Goal: Information Seeking & Learning: Learn about a topic

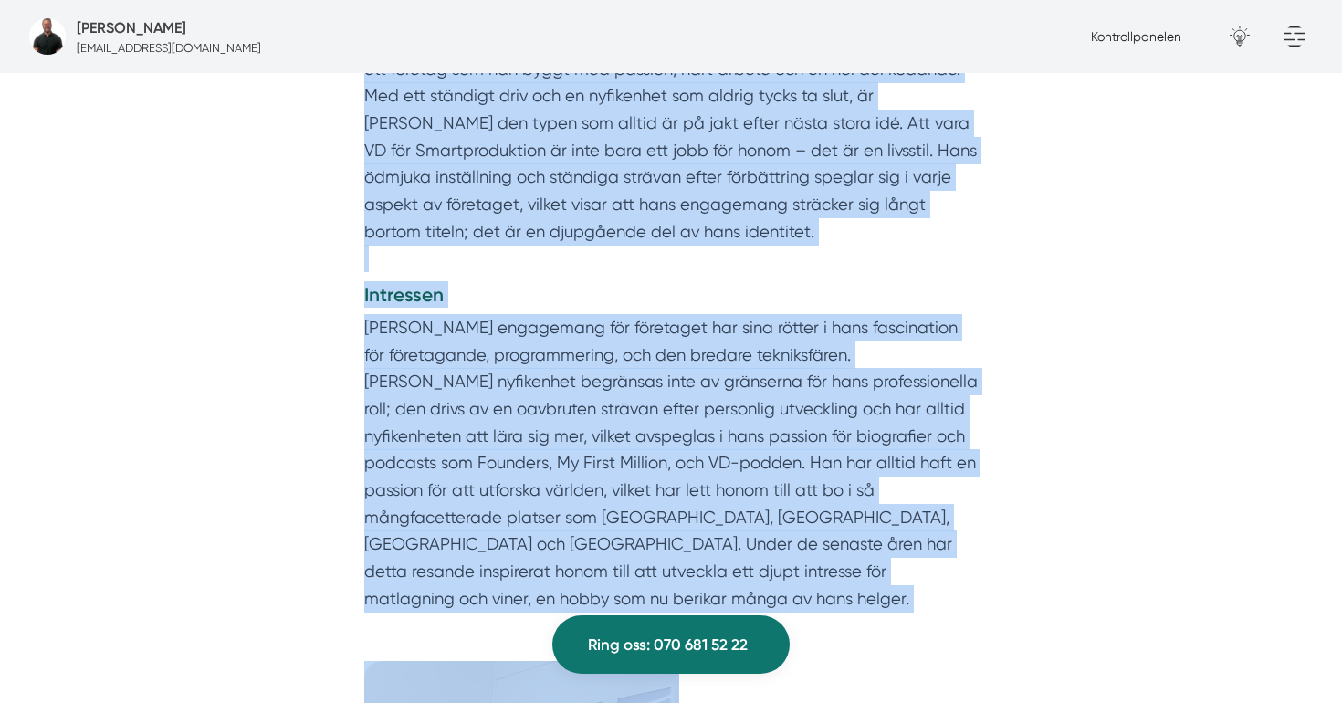
scroll to position [996, 0]
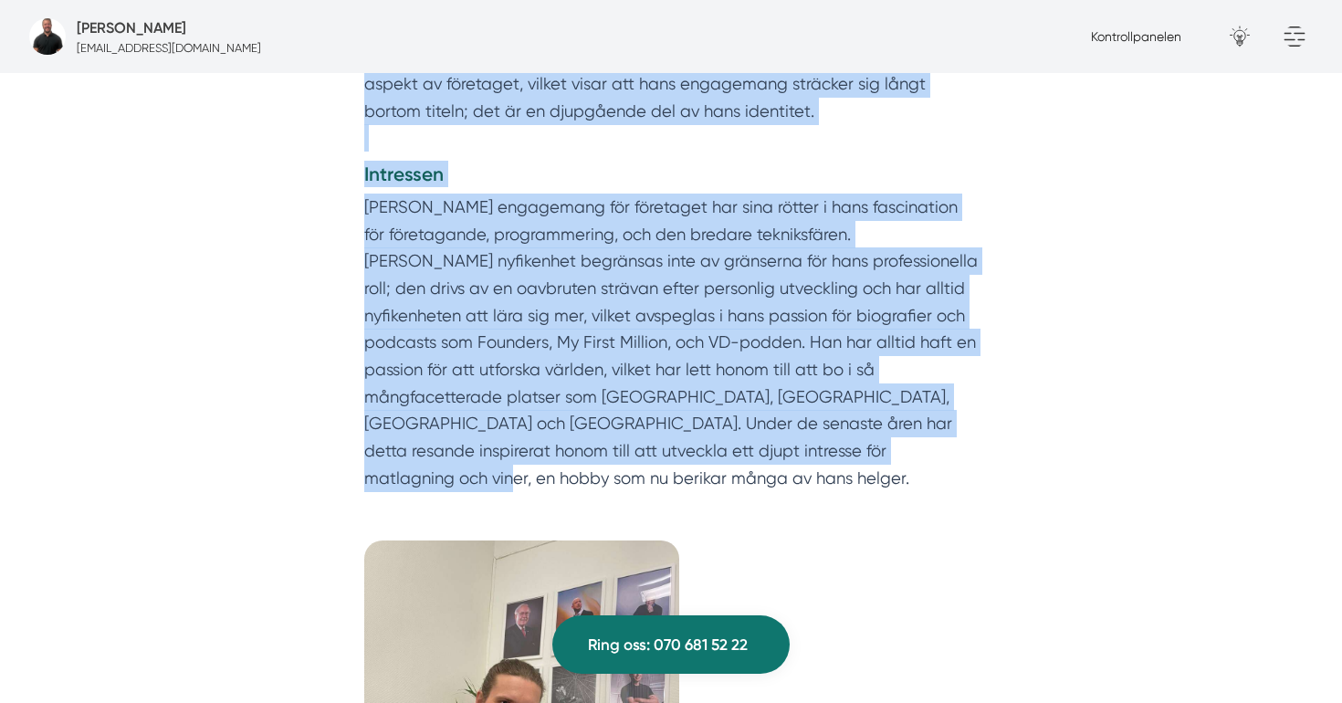
drag, startPoint x: 362, startPoint y: 198, endPoint x: 789, endPoint y: 452, distance: 497.0
click at [789, 452] on div "Vem är [PERSON_NAME]? [PERSON_NAME] är inte bara grundaren av Smartproduktion; …" at bounding box center [670, 179] width 701 height 700
copy div "Lor ip Dolors Ametcons? Adipis Elitsedd ei temp inci utlaboree do Magnaaliquaen…"
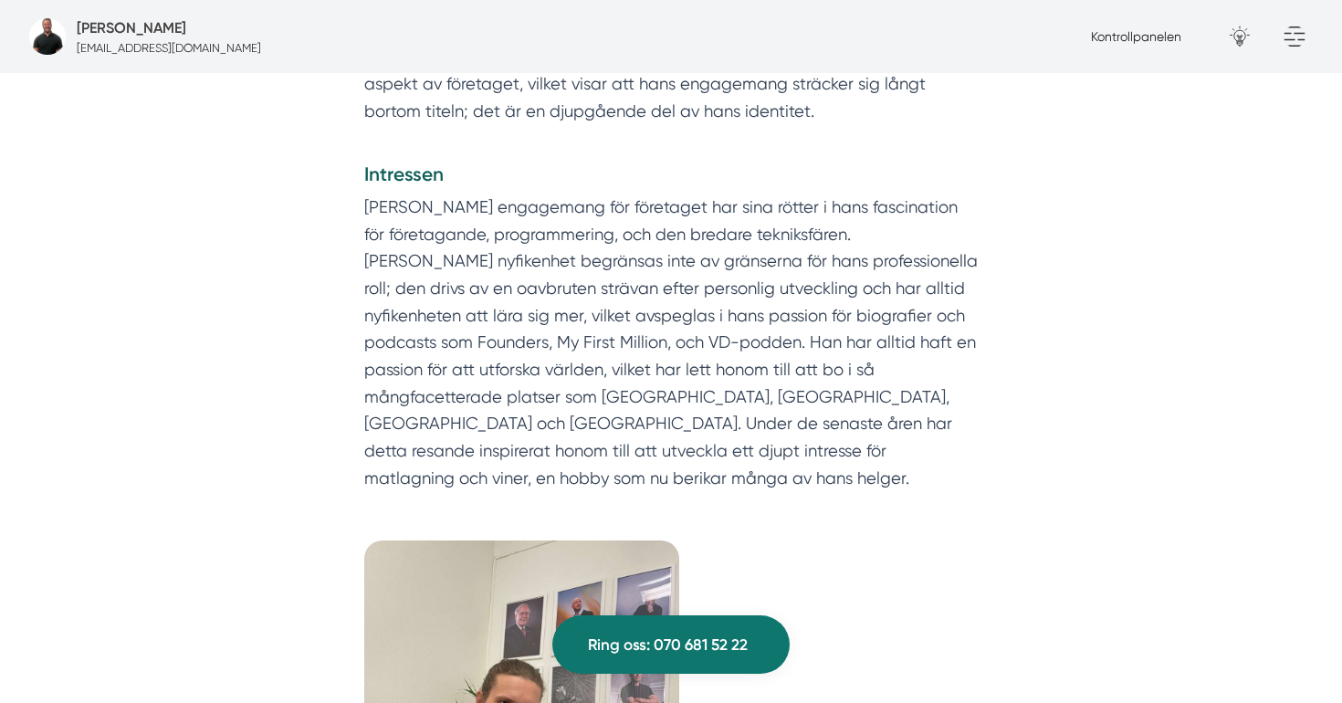
click at [771, 309] on p "[PERSON_NAME] engagemang för företaget har sina rötter i hans fascination för f…" at bounding box center [671, 343] width 614 height 299
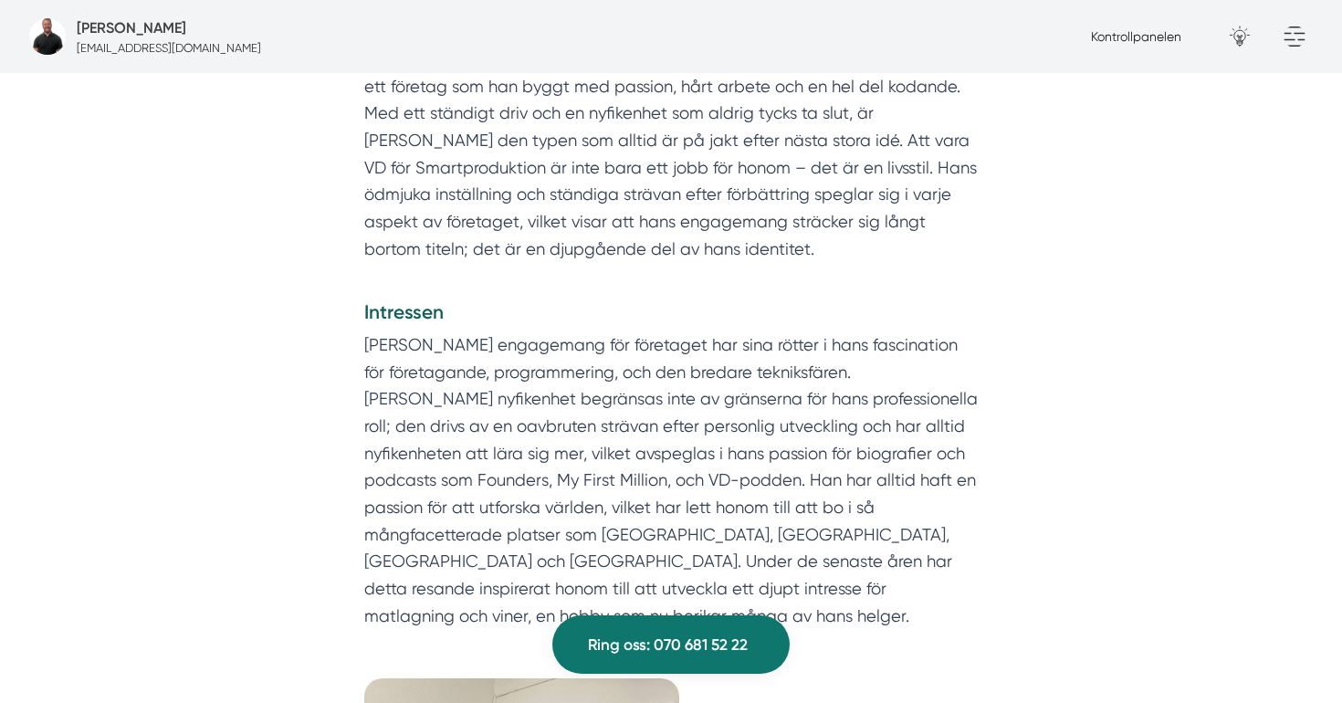
scroll to position [903, 0]
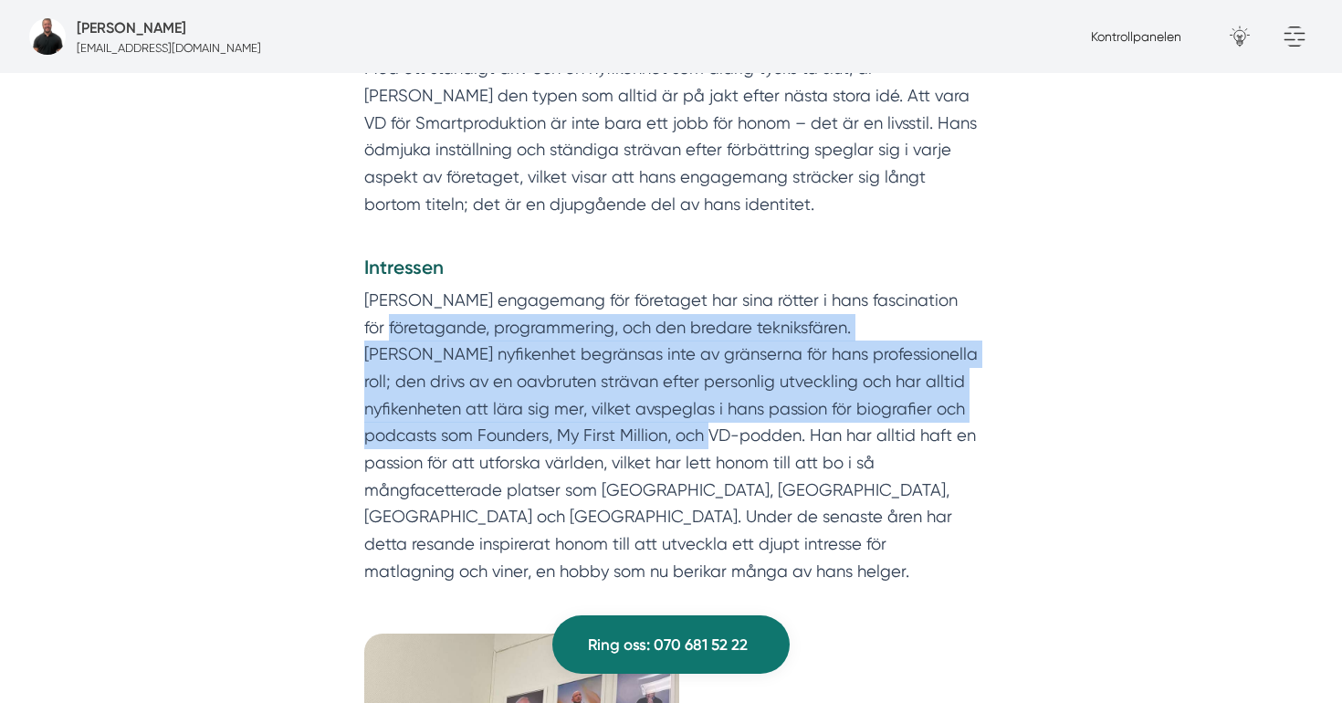
drag, startPoint x: 339, startPoint y: 316, endPoint x: 779, endPoint y: 547, distance: 497.1
click at [782, 539] on div "Vem är [PERSON_NAME]? [PERSON_NAME] är inte bara grundaren av Smartproduktion; …" at bounding box center [670, 272] width 701 height 700
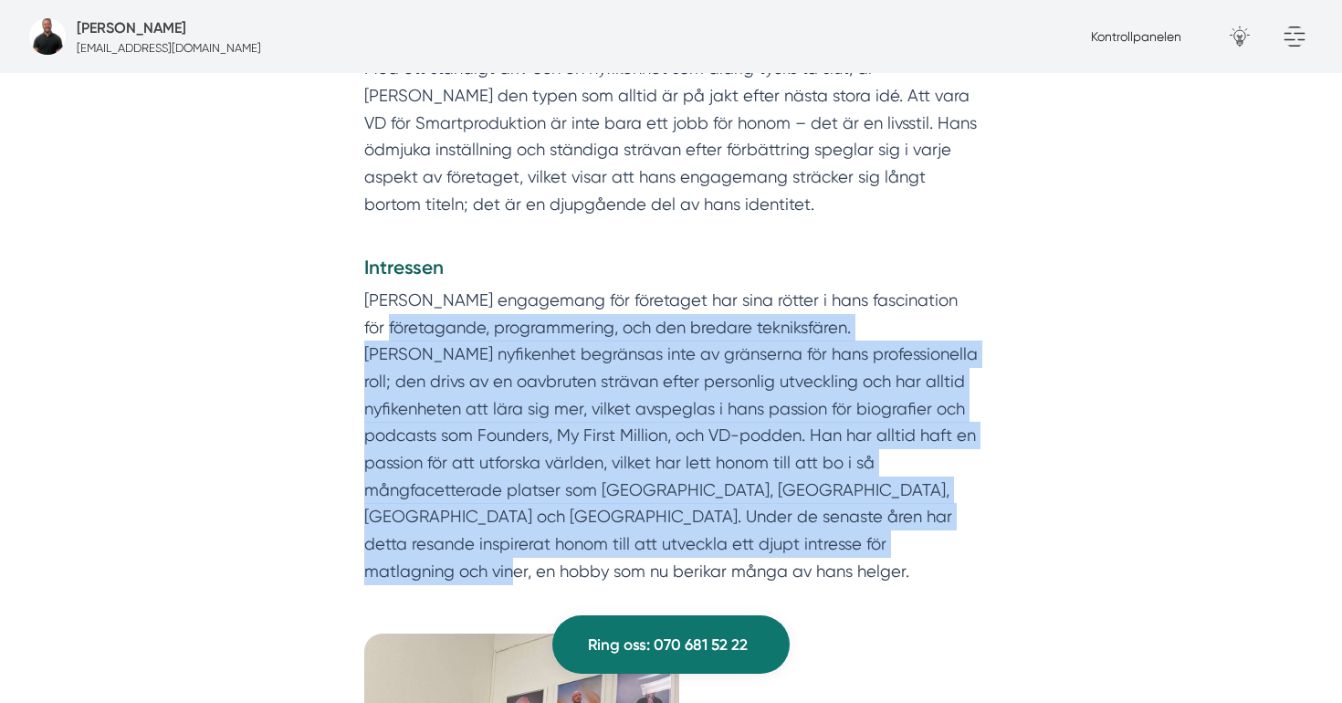
click at [791, 452] on p "[PERSON_NAME] engagemang för företaget har sina rötter i hans fascination för f…" at bounding box center [671, 436] width 614 height 299
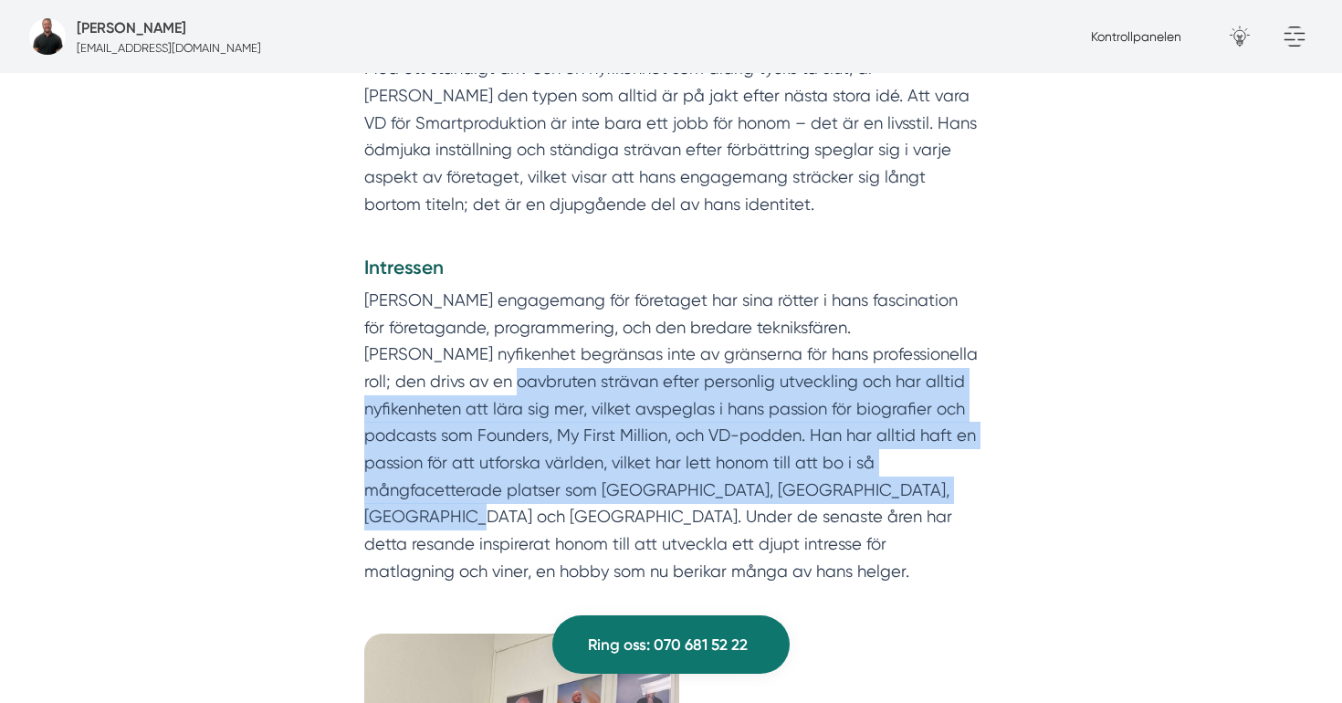
drag, startPoint x: 415, startPoint y: 379, endPoint x: 834, endPoint y: 489, distance: 433.2
click at [839, 487] on p "[PERSON_NAME] engagemang för företaget har sina rötter i hans fascination för f…" at bounding box center [671, 436] width 614 height 299
click at [834, 489] on p "[PERSON_NAME] engagemang för företaget har sina rötter i hans fascination för f…" at bounding box center [671, 436] width 614 height 299
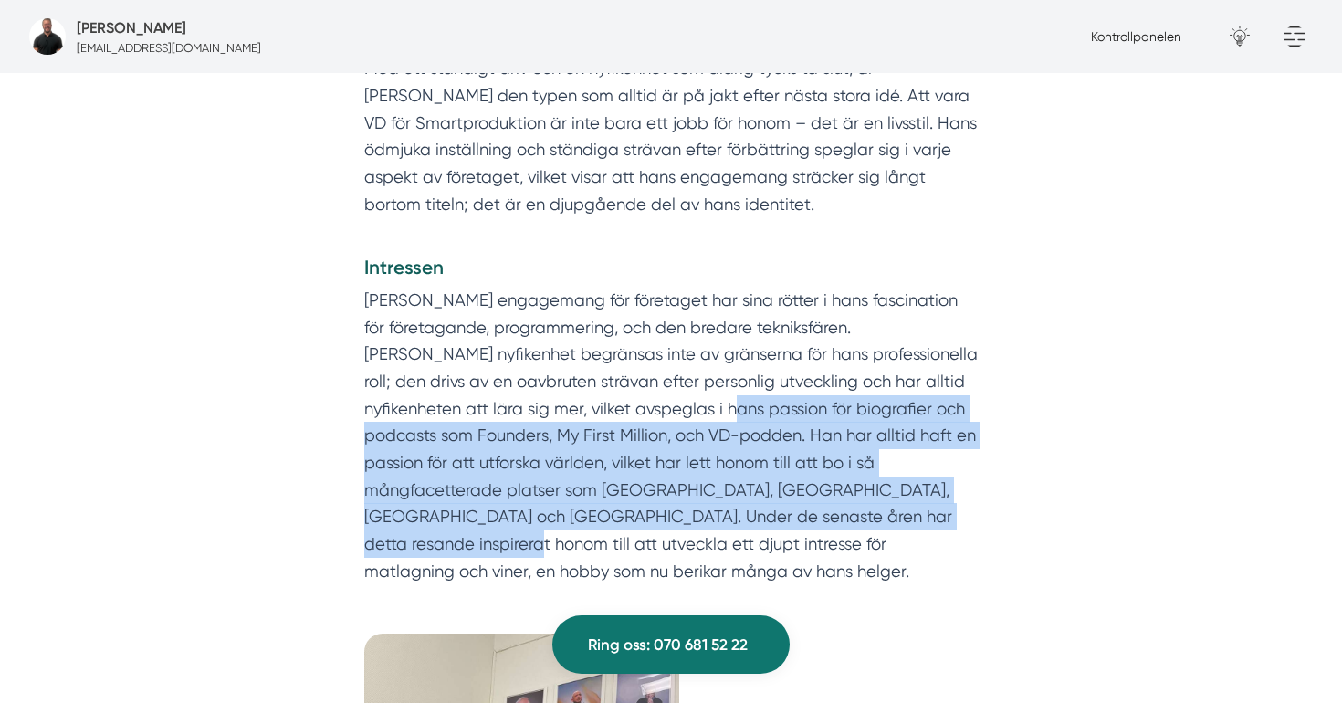
drag, startPoint x: 621, startPoint y: 401, endPoint x: 847, endPoint y: 530, distance: 260.5
click at [848, 529] on p "[PERSON_NAME] engagemang för företaget har sina rötter i hans fascination för f…" at bounding box center [671, 436] width 614 height 299
click at [847, 530] on p "[PERSON_NAME] engagemang för företaget har sina rötter i hans fascination för f…" at bounding box center [671, 436] width 614 height 299
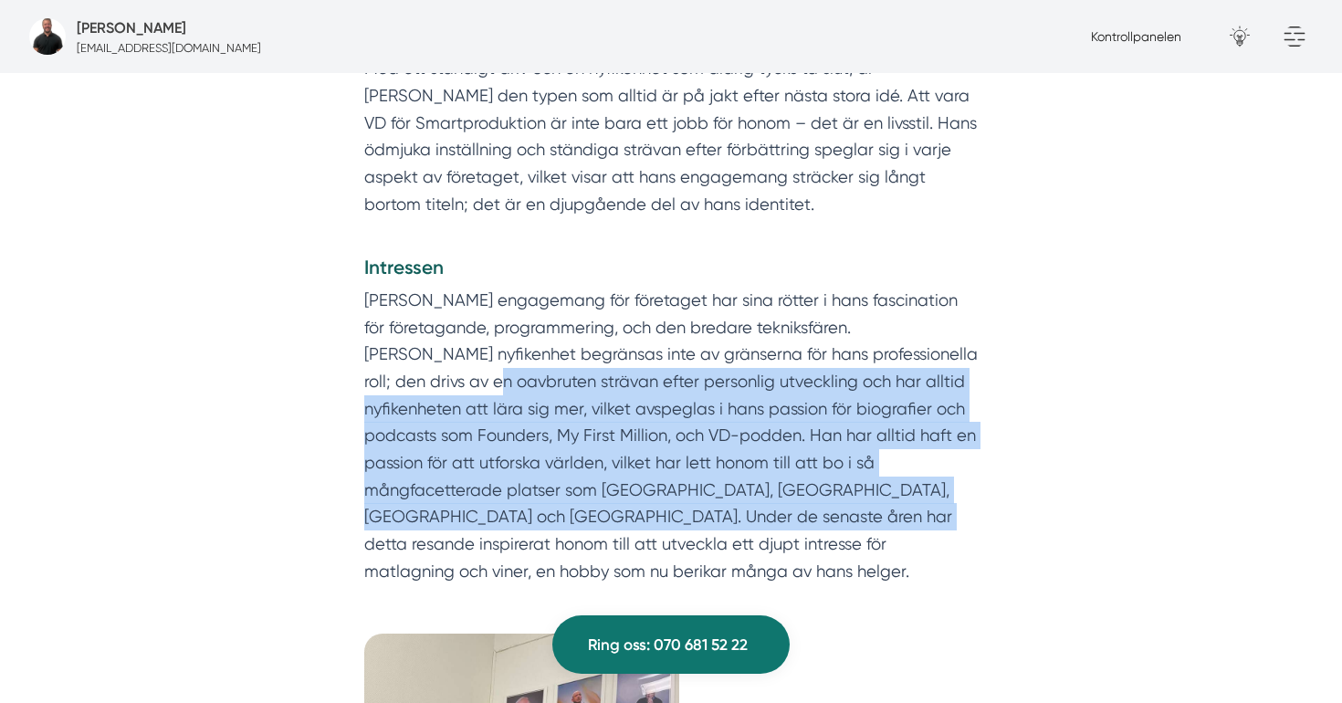
drag, startPoint x: 414, startPoint y: 394, endPoint x: 683, endPoint y: 511, distance: 293.6
click at [683, 512] on p "[PERSON_NAME] engagemang för företaget har sina rötter i hans fascination för f…" at bounding box center [671, 436] width 614 height 299
click at [683, 511] on p "[PERSON_NAME] engagemang för företaget har sina rötter i hans fascination för f…" at bounding box center [671, 436] width 614 height 299
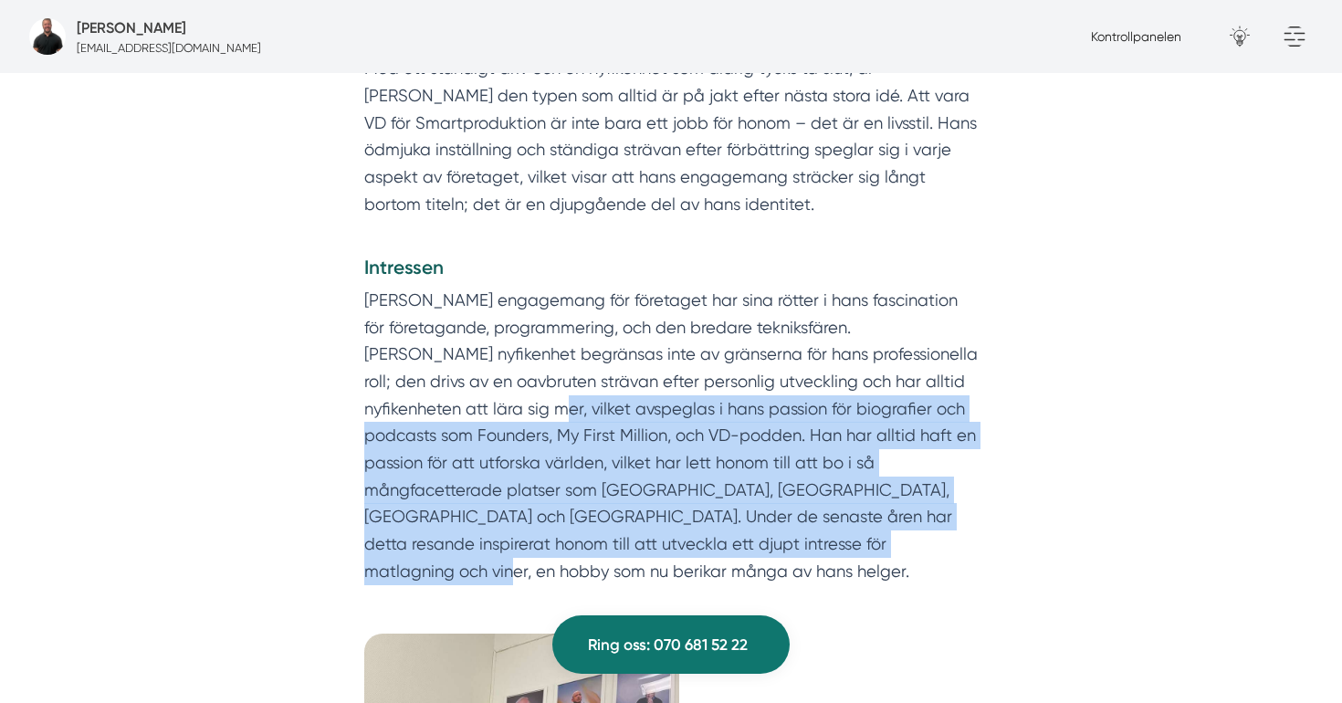
drag, startPoint x: 440, startPoint y: 417, endPoint x: 782, endPoint y: 533, distance: 360.7
click at [782, 534] on p "[PERSON_NAME] engagemang för företaget har sina rötter i hans fascination för f…" at bounding box center [671, 436] width 614 height 299
click at [782, 533] on p "[PERSON_NAME] engagemang för företaget har sina rötter i hans fascination för f…" at bounding box center [671, 436] width 614 height 299
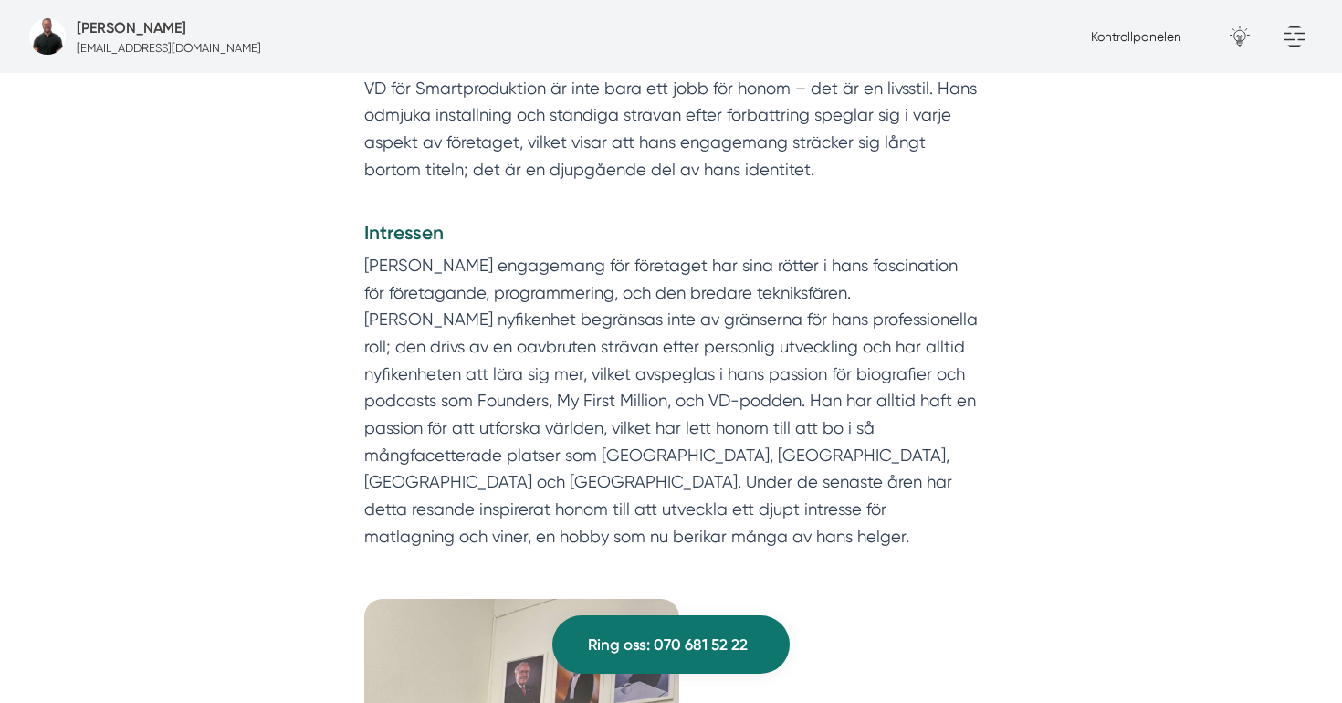
scroll to position [945, 0]
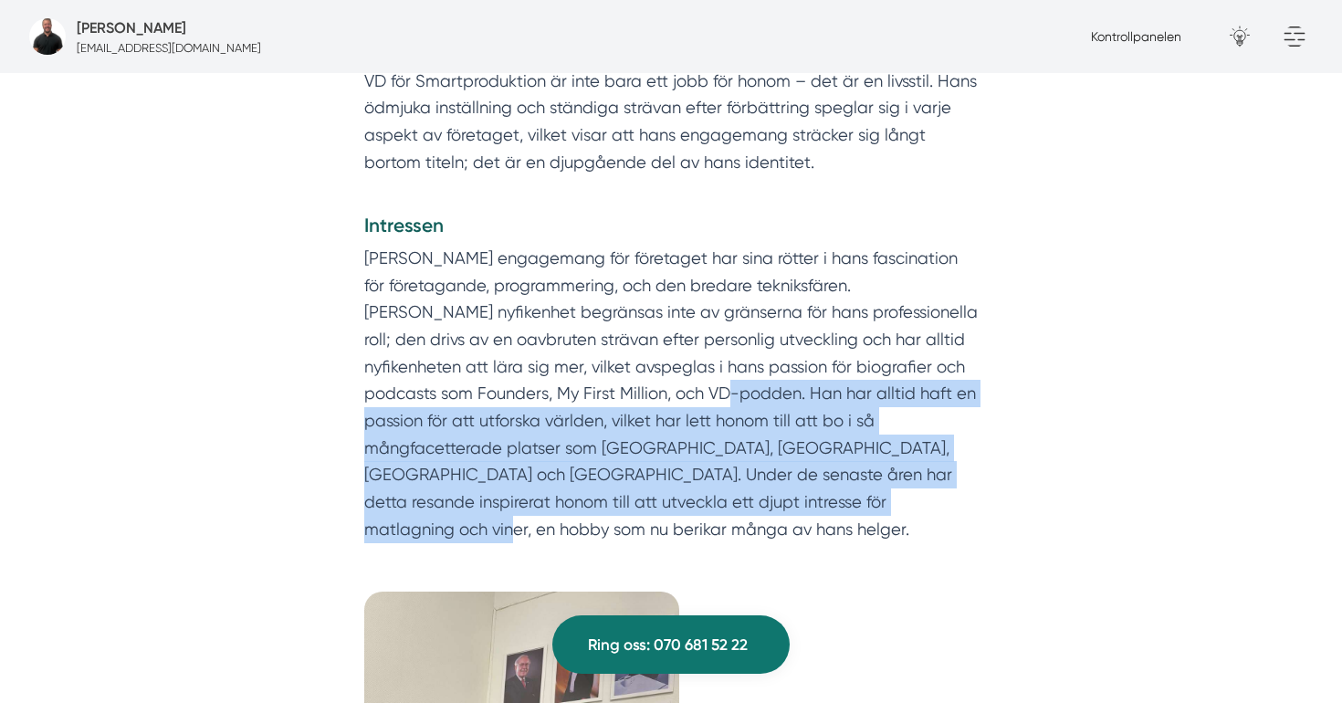
drag, startPoint x: 675, startPoint y: 383, endPoint x: 849, endPoint y: 539, distance: 234.1
click at [849, 539] on div "Vem är [PERSON_NAME]? [PERSON_NAME] är inte bara grundaren av Smartproduktion; …" at bounding box center [670, 230] width 701 height 700
click at [845, 538] on div "Vem är [PERSON_NAME]? [PERSON_NAME] är inte bara grundaren av Smartproduktion; …" at bounding box center [670, 230] width 701 height 700
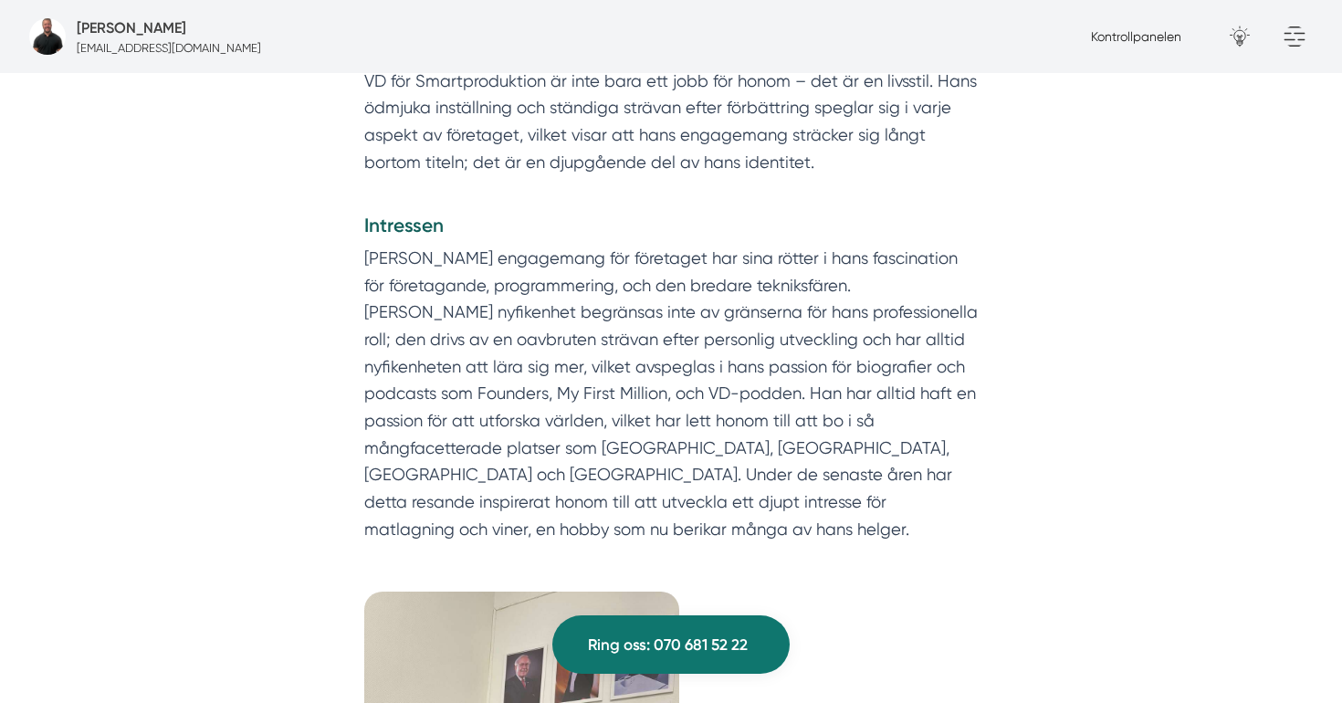
click at [394, 289] on p "[PERSON_NAME] engagemang för företaget har sina rötter i hans fascination för f…" at bounding box center [671, 394] width 614 height 299
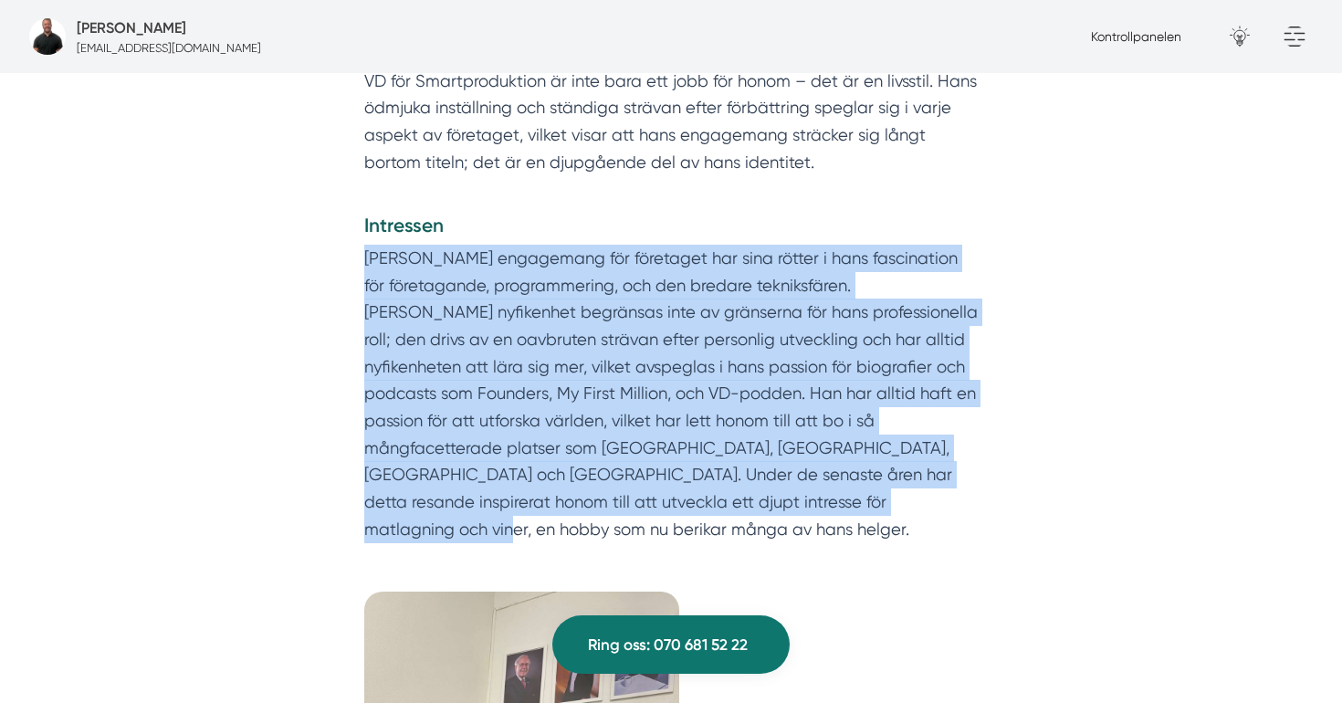
drag, startPoint x: 366, startPoint y: 243, endPoint x: 791, endPoint y: 495, distance: 493.8
click at [825, 543] on div "Vem är [PERSON_NAME]? [PERSON_NAME] är inte bara grundaren av Smartproduktion; …" at bounding box center [670, 230] width 701 height 700
click at [791, 495] on p "[PERSON_NAME] engagemang för företaget har sina rötter i hans fascination för f…" at bounding box center [671, 394] width 614 height 299
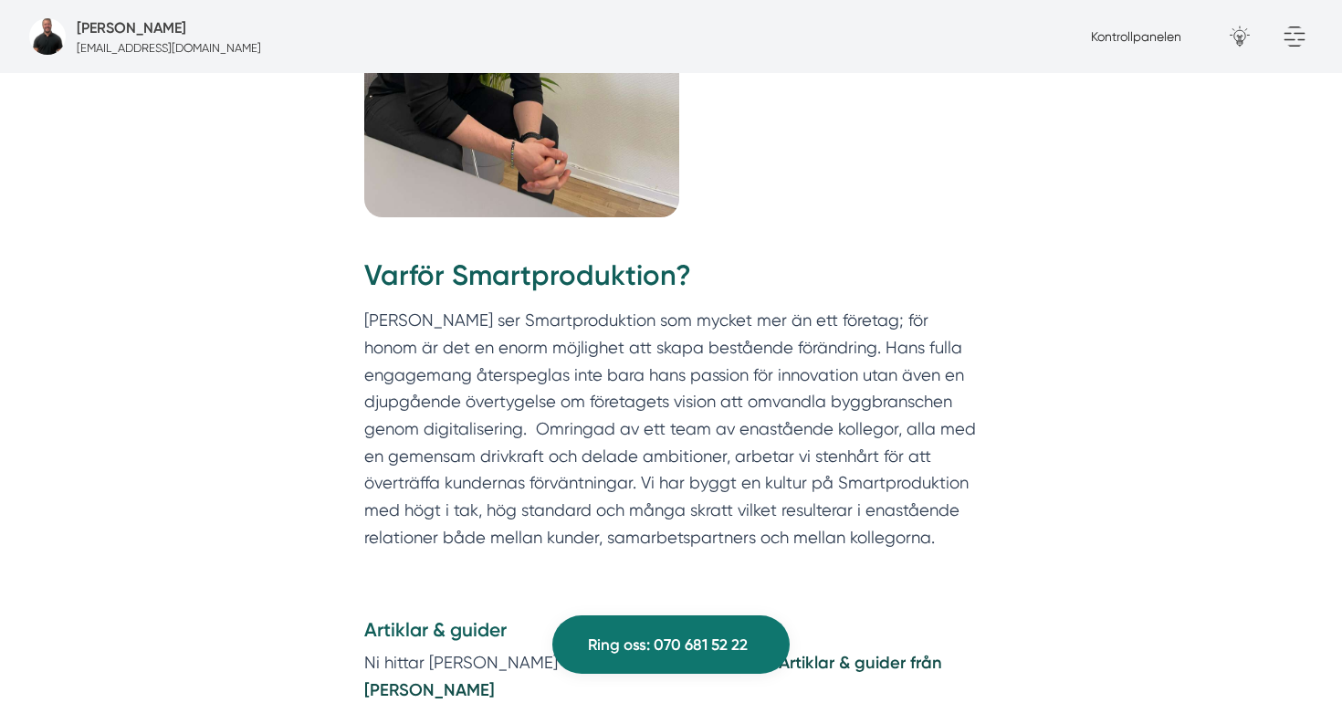
scroll to position [1767, 0]
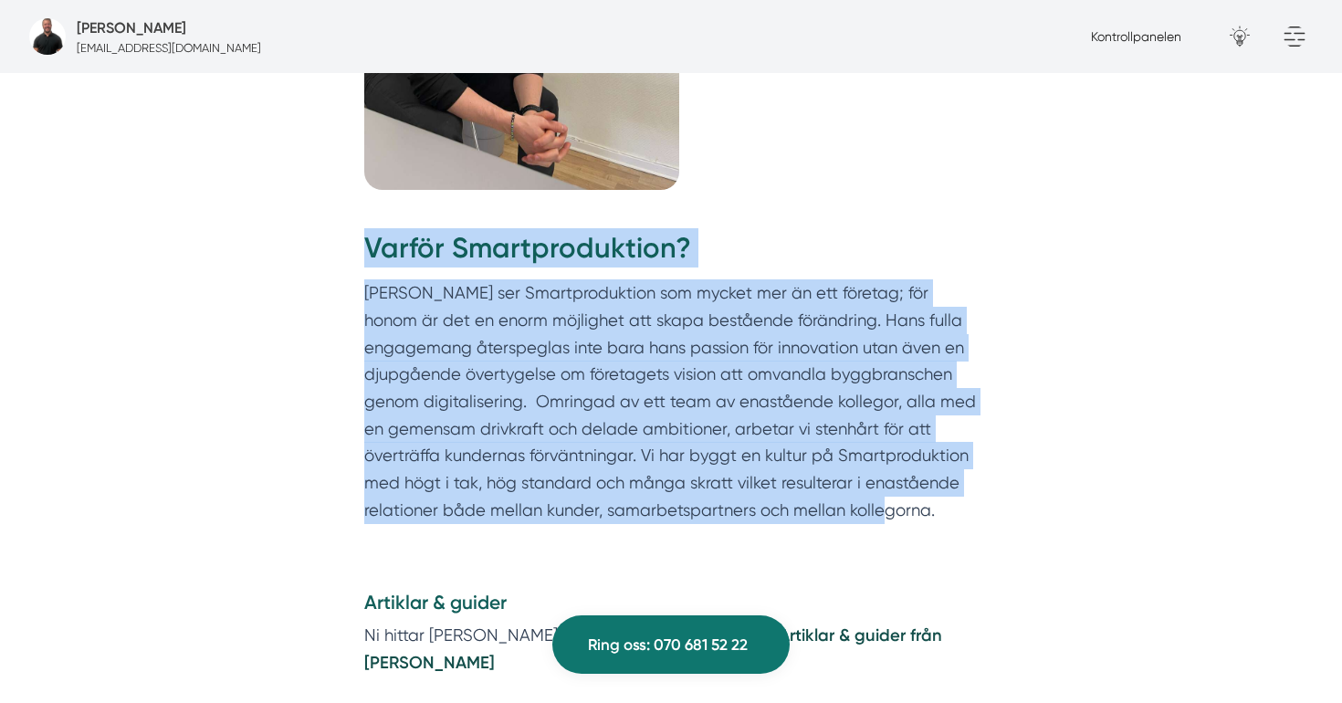
drag, startPoint x: 351, startPoint y: 239, endPoint x: 804, endPoint y: 497, distance: 521.0
click at [804, 497] on div "Varför Smartproduktion? [PERSON_NAME] ser Smartproduktion som mycket mer än ett…" at bounding box center [670, 381] width 701 height 361
click at [806, 512] on div "Varför Smartproduktion? [PERSON_NAME] ser Smartproduktion som mycket mer än ett…" at bounding box center [670, 381] width 701 height 361
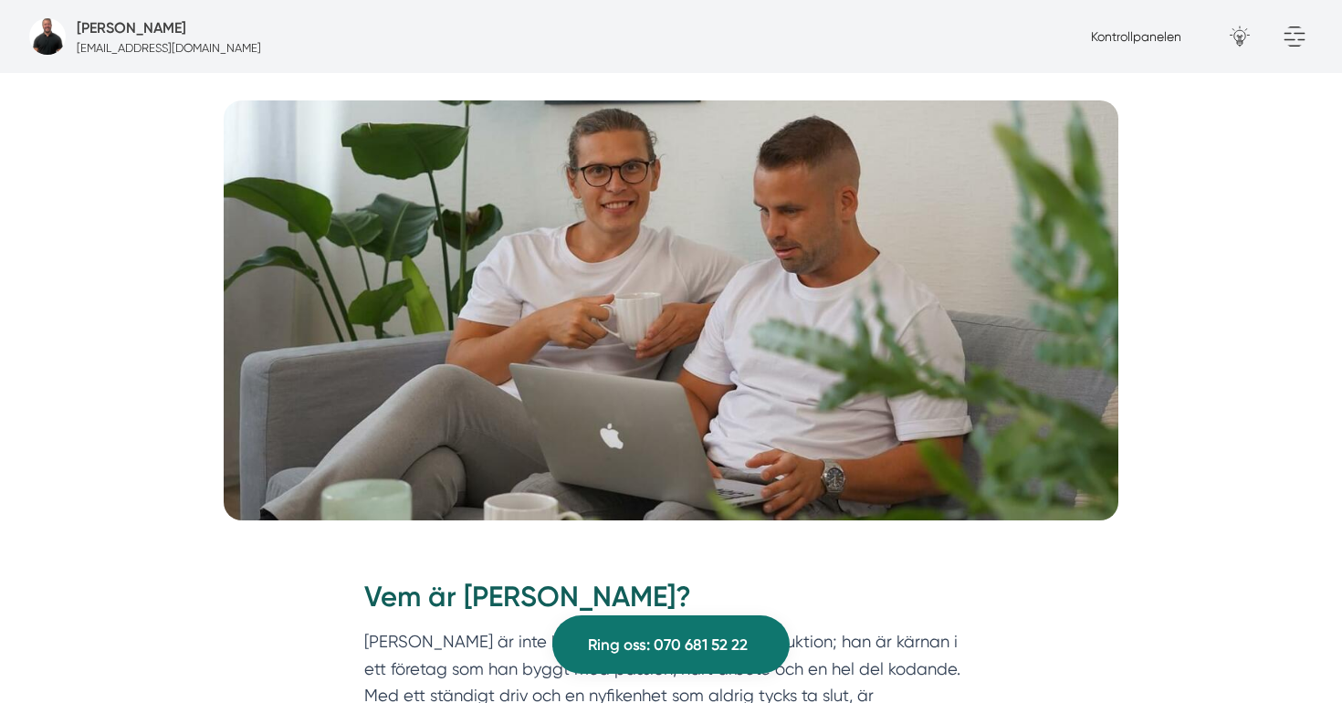
scroll to position [0, 0]
